Goal: Use online tool/utility

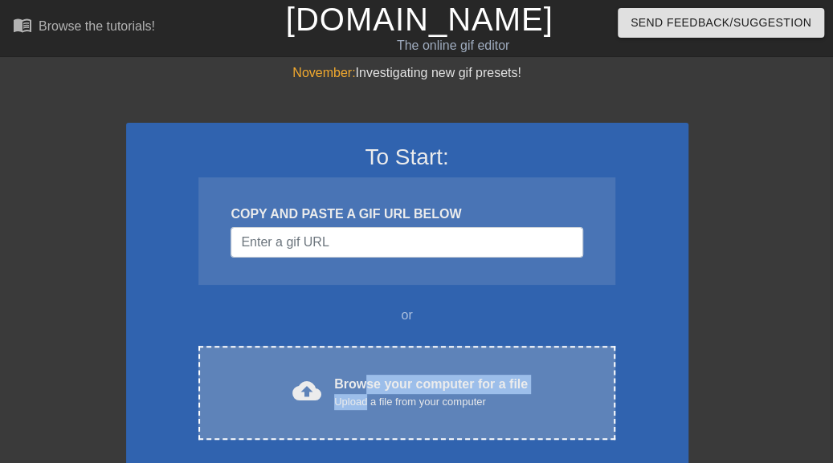
click at [367, 392] on div "Browse your computer for a file Upload a file from your computer" at bounding box center [430, 392] width 193 height 35
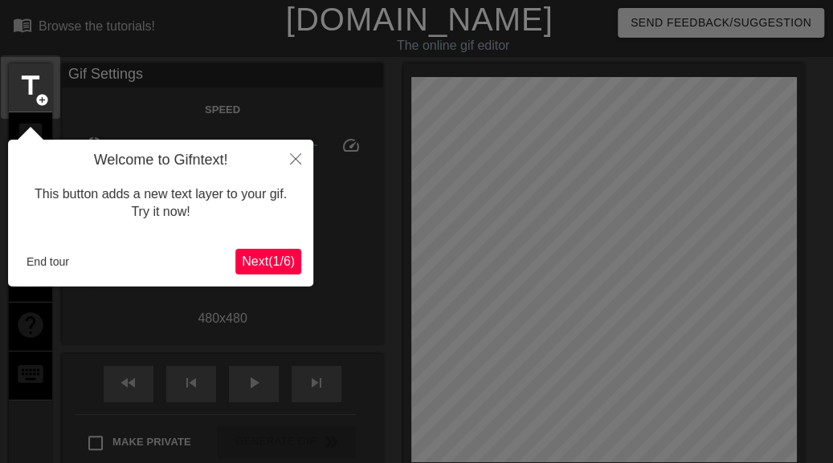
scroll to position [39, 0]
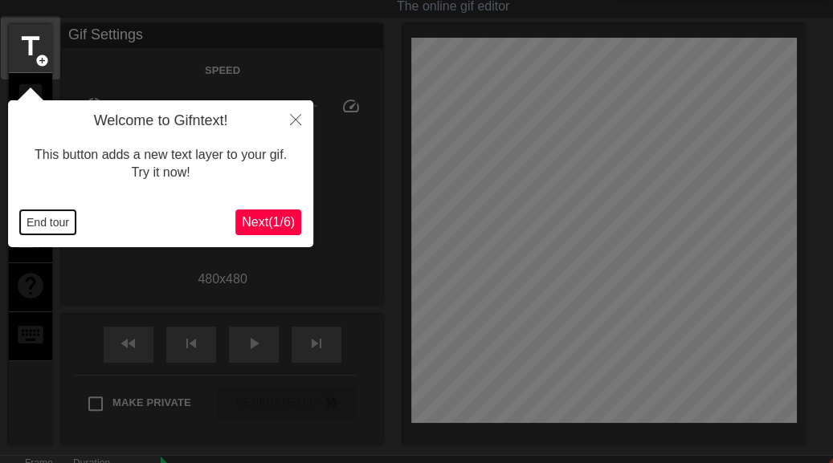
click at [45, 219] on button "End tour" at bounding box center [47, 222] width 55 height 24
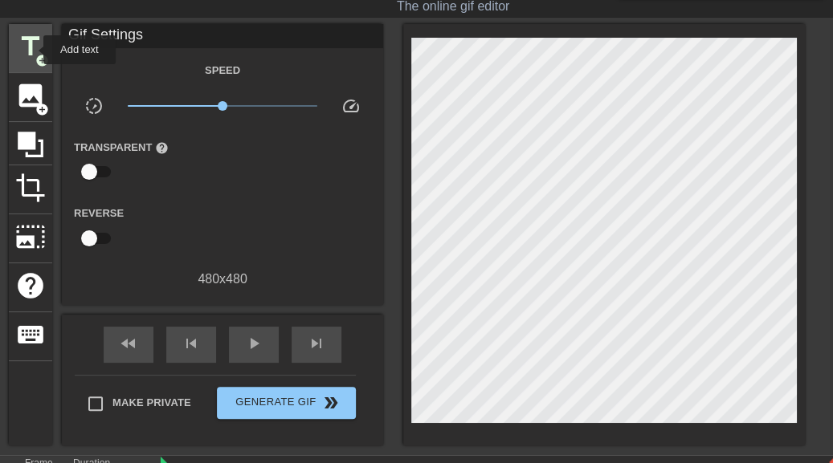
click at [33, 47] on span "title" at bounding box center [30, 46] width 31 height 31
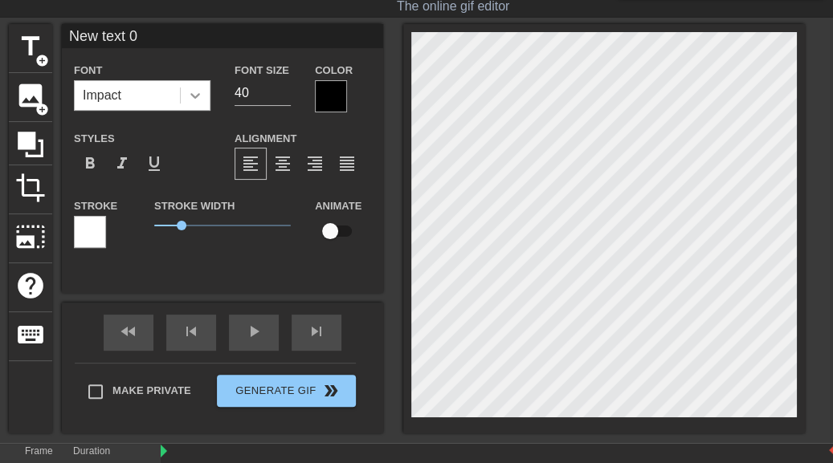
click at [194, 96] on icon at bounding box center [195, 96] width 10 height 6
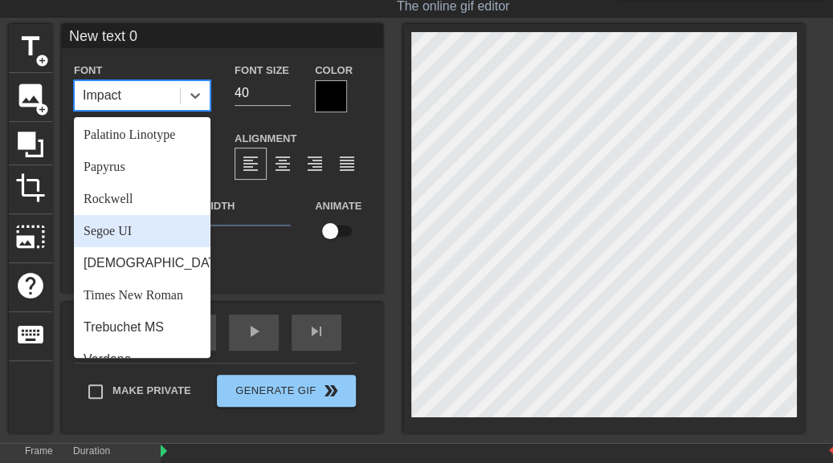
scroll to position [575, 0]
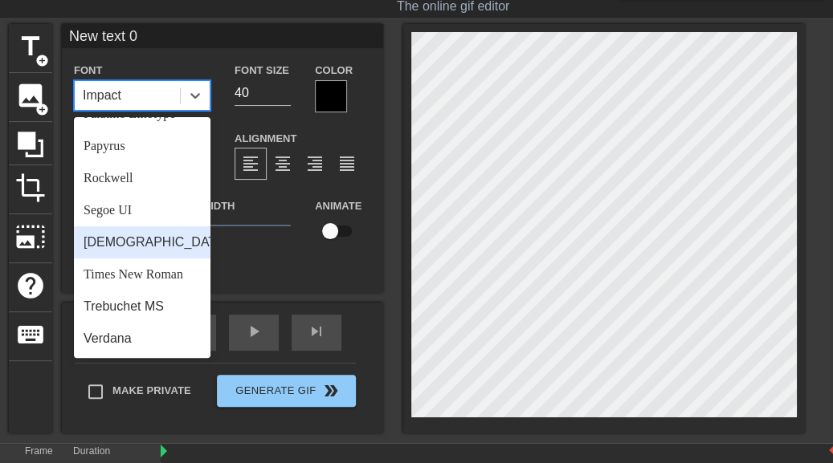
click at [122, 242] on div "[DEMOGRAPHIC_DATA]" at bounding box center [142, 242] width 136 height 32
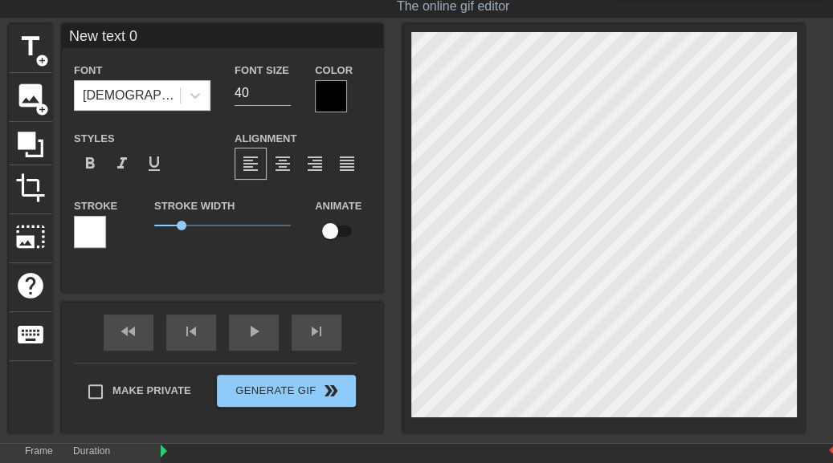
click at [145, 37] on input "New text 0" at bounding box center [222, 36] width 321 height 24
type input "N"
type input "MUÔN ĐIỀU MAY MẮN TỐT ĐẸP"
click at [283, 95] on input "39" at bounding box center [262, 93] width 56 height 26
click at [283, 94] on input "38" at bounding box center [262, 93] width 56 height 26
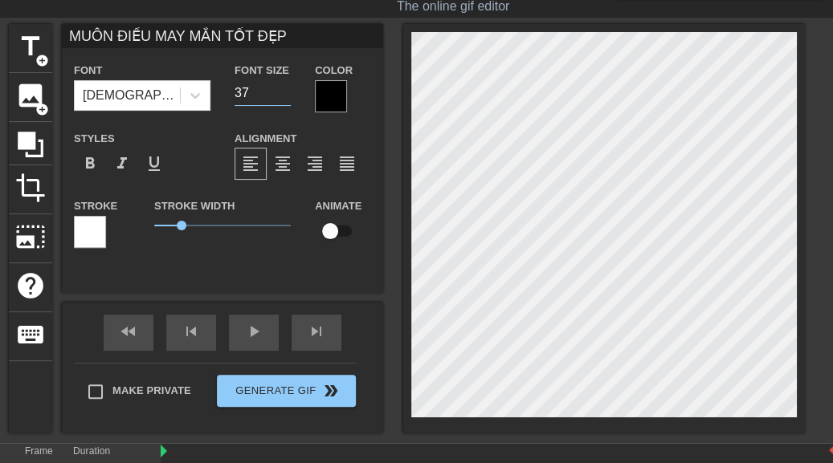
click at [283, 94] on input "37" at bounding box center [262, 93] width 56 height 26
click at [283, 94] on input "36" at bounding box center [262, 93] width 56 height 26
click at [283, 94] on input "35" at bounding box center [262, 93] width 56 height 26
click at [283, 96] on input "34" at bounding box center [262, 93] width 56 height 26
click at [283, 96] on input "33" at bounding box center [262, 93] width 56 height 26
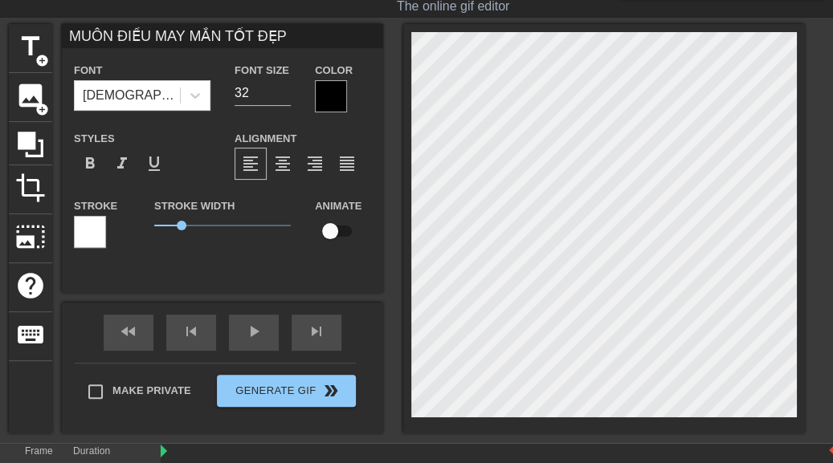
click at [283, 96] on input "32" at bounding box center [262, 93] width 56 height 26
click at [283, 94] on input "31" at bounding box center [262, 93] width 56 height 26
click at [283, 94] on input "30" at bounding box center [262, 93] width 56 height 26
type input "29"
click at [283, 94] on input "29" at bounding box center [262, 93] width 56 height 26
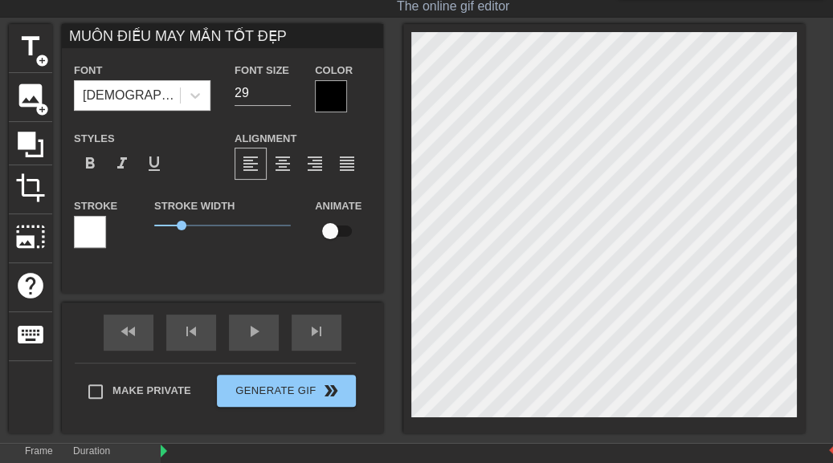
click at [115, 35] on input "MUÔN ĐIỀU MAY MẮN TỐT ĐẸP" at bounding box center [222, 36] width 321 height 24
click at [326, 96] on div at bounding box center [331, 96] width 32 height 32
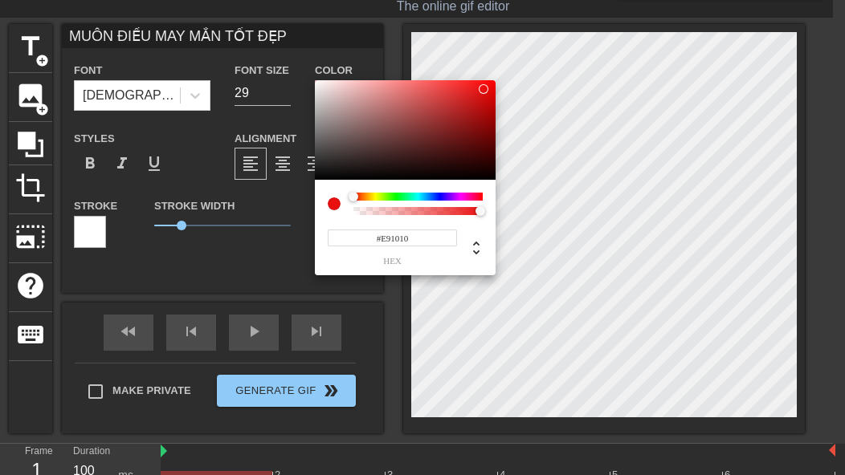
type input "#EB1010"
click at [483, 88] on div at bounding box center [405, 130] width 181 height 100
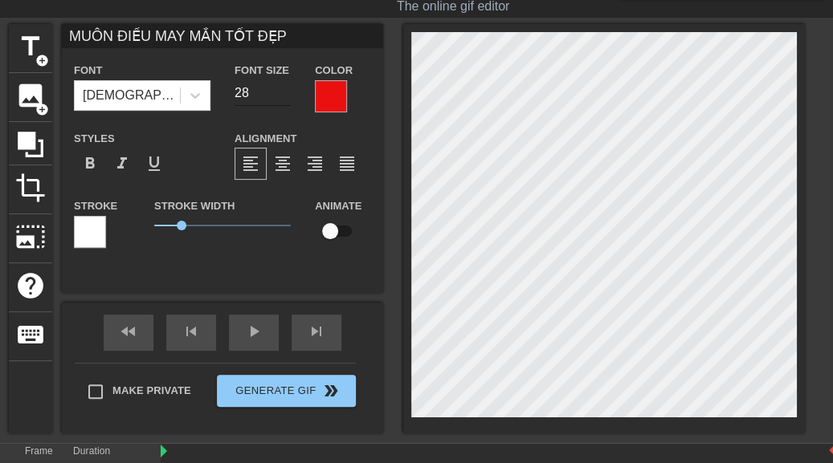
click at [283, 92] on input "28" at bounding box center [262, 93] width 56 height 26
click at [283, 92] on input "29" at bounding box center [262, 93] width 56 height 26
click at [283, 100] on input "29" at bounding box center [262, 93] width 56 height 26
click at [283, 95] on input "28" at bounding box center [262, 93] width 56 height 26
click at [283, 94] on input "27" at bounding box center [262, 93] width 56 height 26
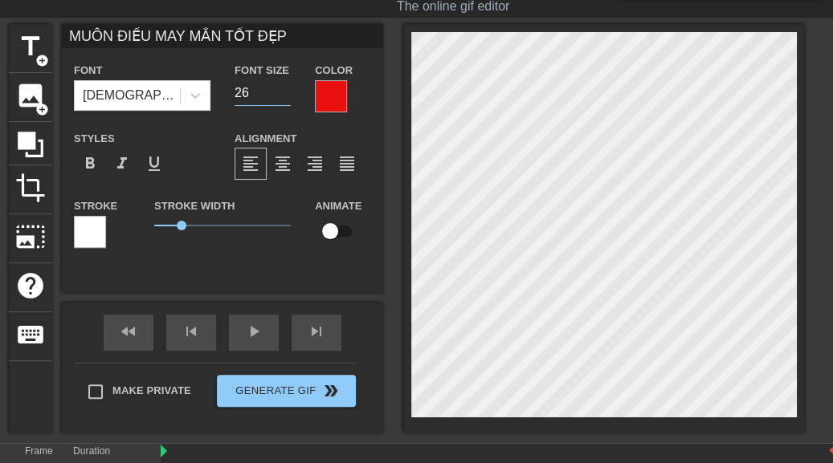
click at [283, 94] on input "26" at bounding box center [262, 93] width 56 height 26
click at [284, 94] on input "25" at bounding box center [262, 93] width 56 height 26
type input "24"
click at [284, 94] on input "24" at bounding box center [262, 93] width 56 height 26
click at [93, 165] on span "format_bold" at bounding box center [89, 163] width 19 height 19
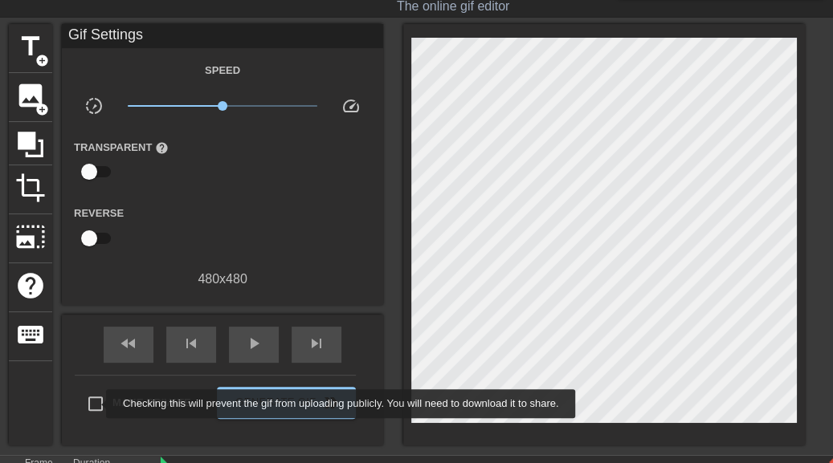
click at [96, 402] on input "Make Private" at bounding box center [96, 404] width 34 height 34
checkbox input "true"
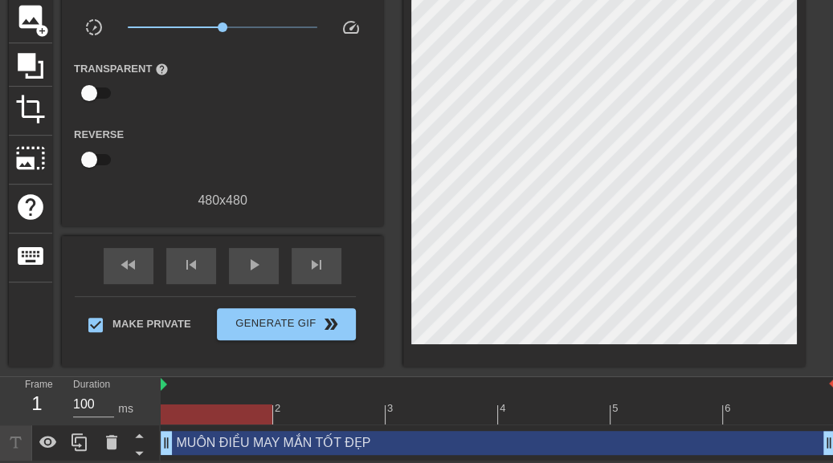
scroll to position [0, 0]
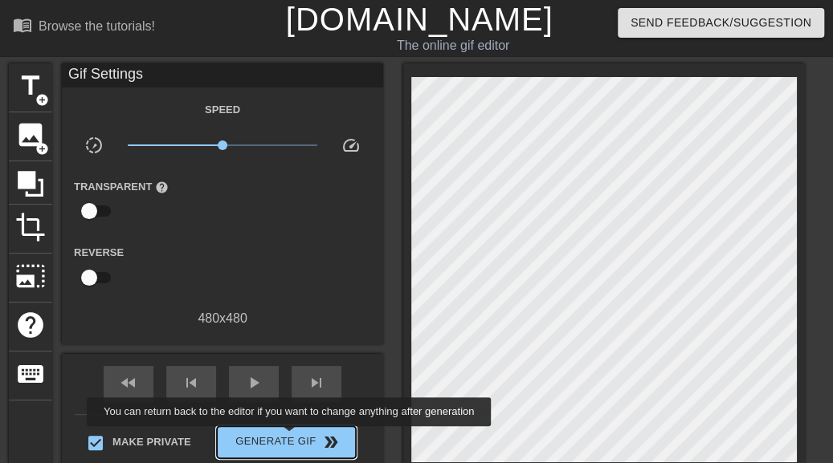
click at [291, 436] on span "Generate Gif double_arrow" at bounding box center [286, 442] width 126 height 19
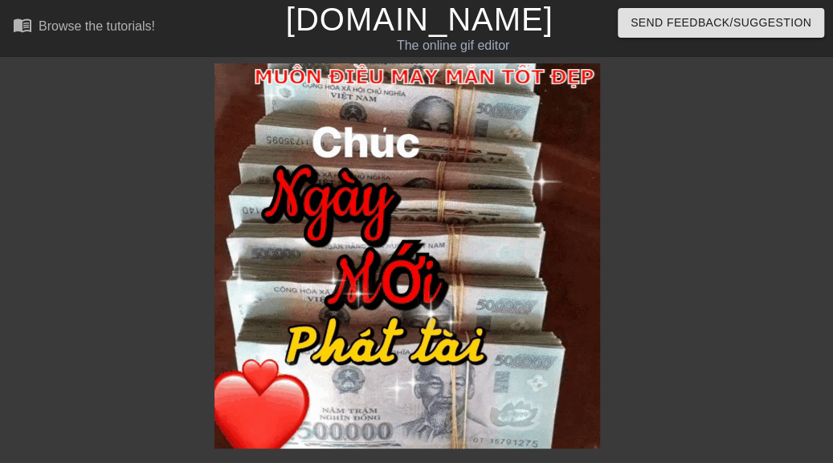
scroll to position [206, 0]
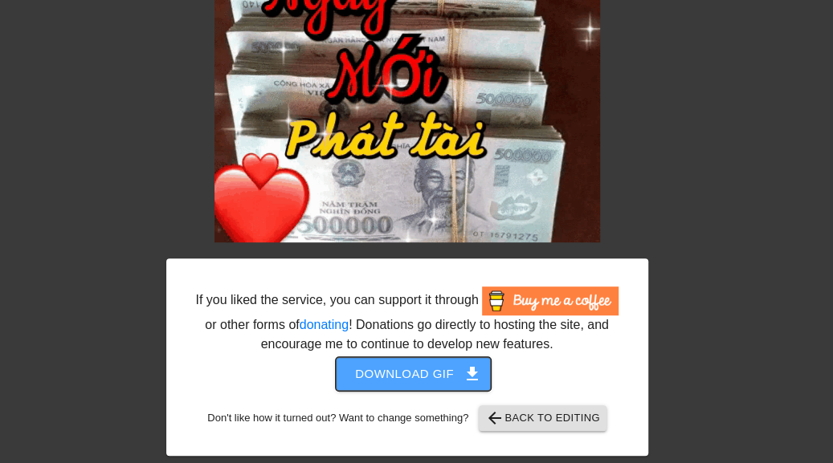
click at [419, 375] on span "Download gif get_app" at bounding box center [413, 374] width 116 height 21
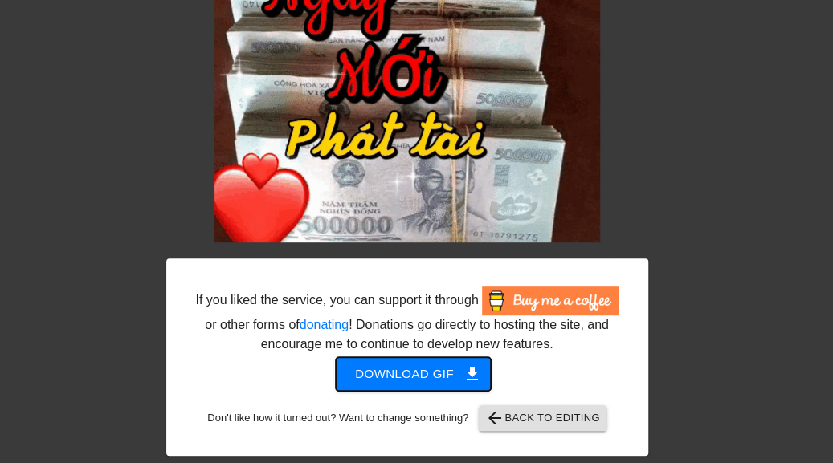
scroll to position [0, 0]
